Goal: Transaction & Acquisition: Purchase product/service

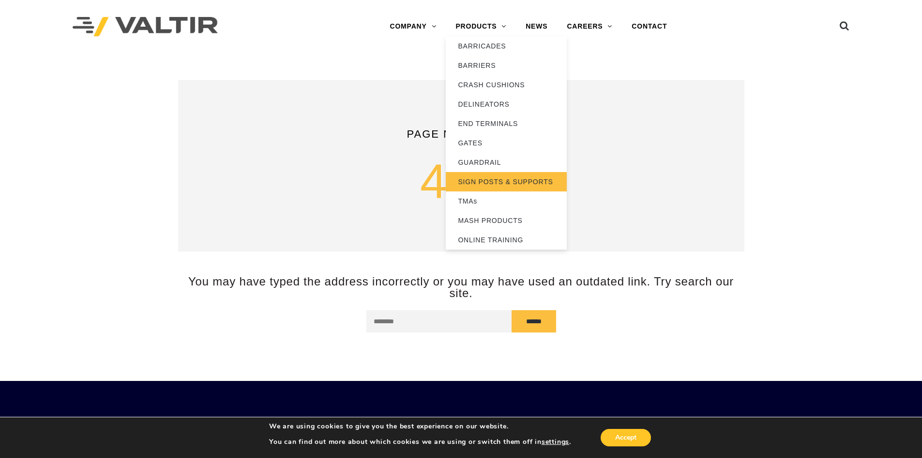
click at [510, 184] on link "SIGN POSTS & SUPPORTS" at bounding box center [506, 181] width 121 height 19
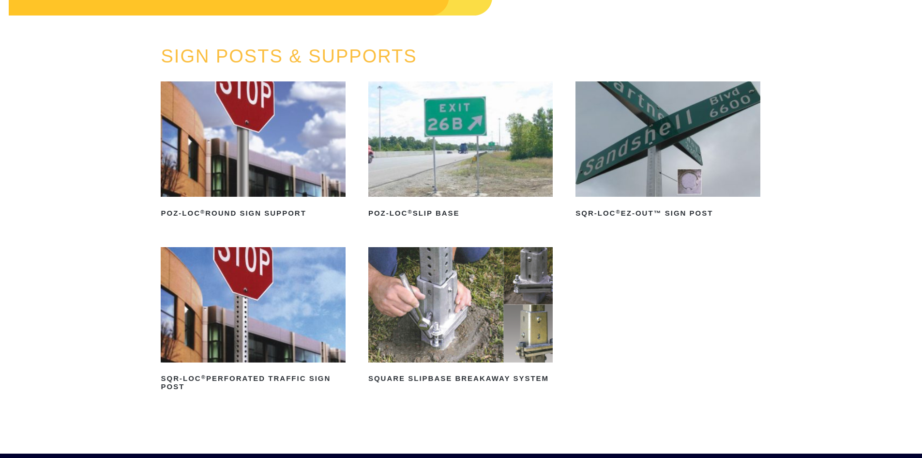
scroll to position [145, 0]
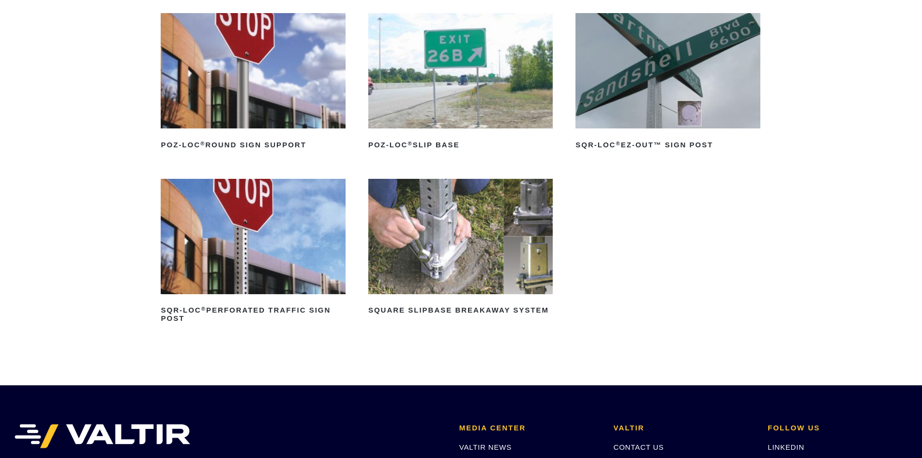
click at [526, 215] on img at bounding box center [460, 236] width 184 height 115
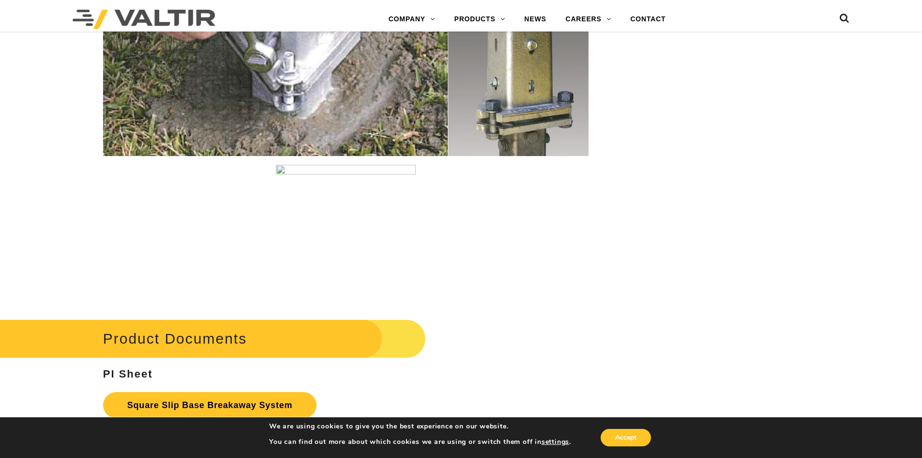
scroll to position [1598, 0]
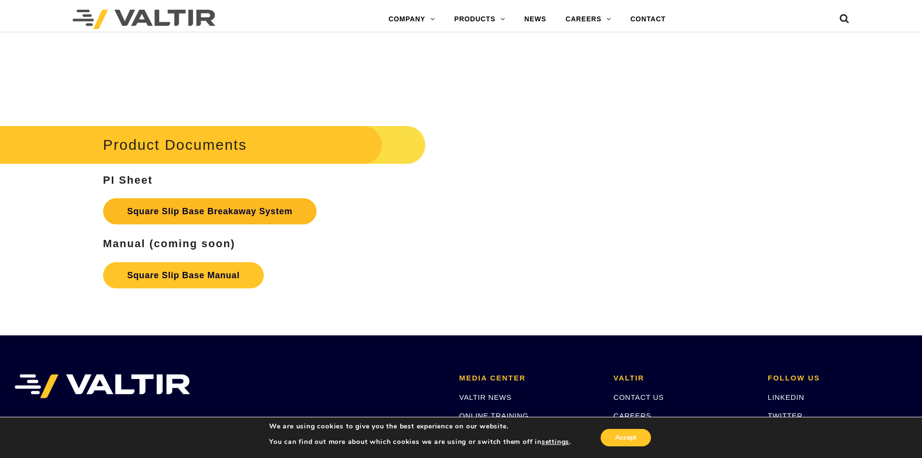
click at [215, 213] on link "Square Slip Base Breakaway System" at bounding box center [210, 211] width 214 height 26
